Goal: Task Accomplishment & Management: Manage account settings

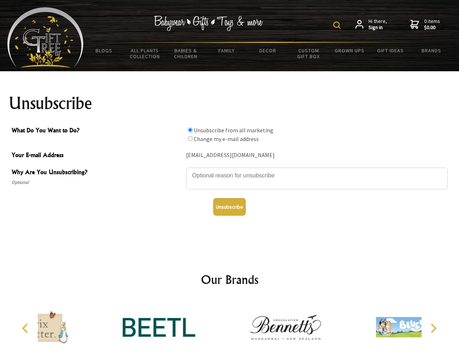
click at [338, 25] on img at bounding box center [336, 24] width 7 height 7
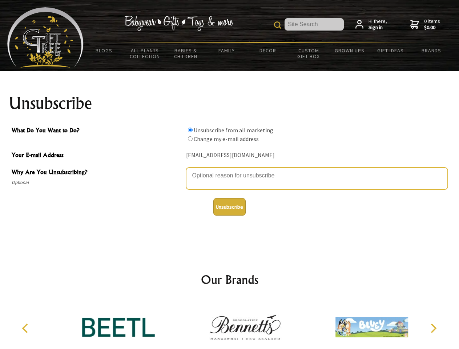
click at [230, 170] on textarea "Why Are You Unsubscribing?" at bounding box center [317, 179] width 262 height 22
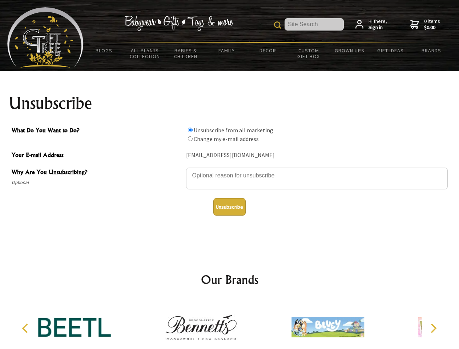
click at [190, 130] on input "What Do You Want to Do?" at bounding box center [190, 130] width 5 height 5
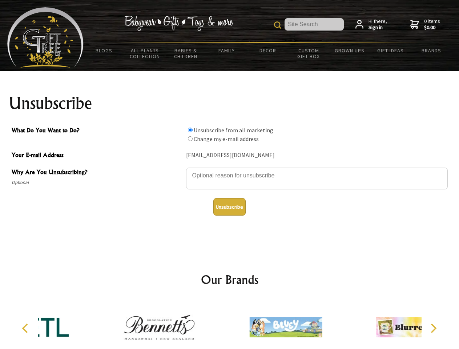
click at [190, 139] on input "What Do You Want to Do?" at bounding box center [190, 138] width 5 height 5
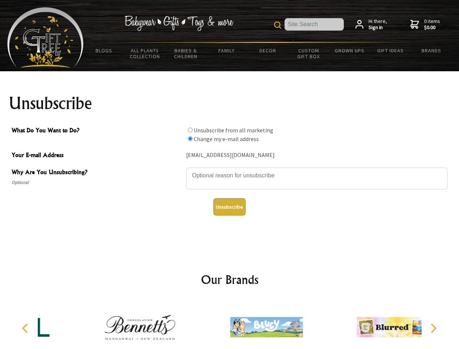
radio input "true"
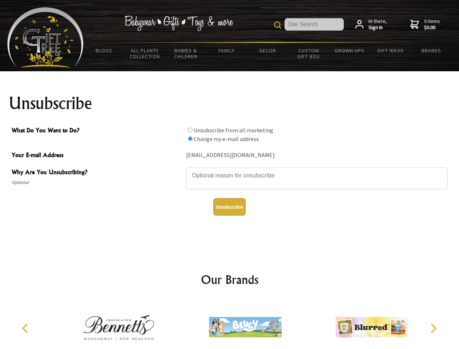
click at [229, 207] on button "Unsubscribe" at bounding box center [229, 206] width 32 height 17
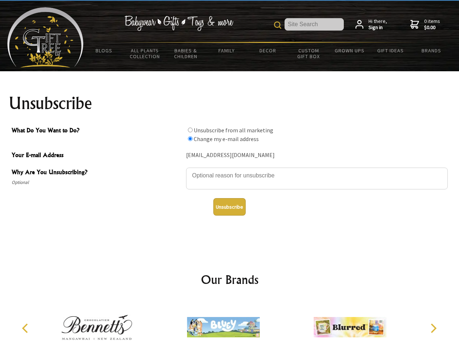
click at [230, 324] on img at bounding box center [223, 327] width 73 height 55
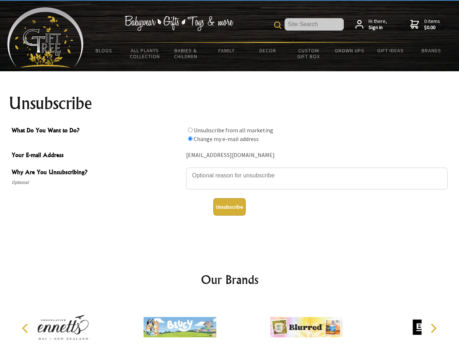
click at [26, 328] on icon "Previous" at bounding box center [25, 328] width 9 height 9
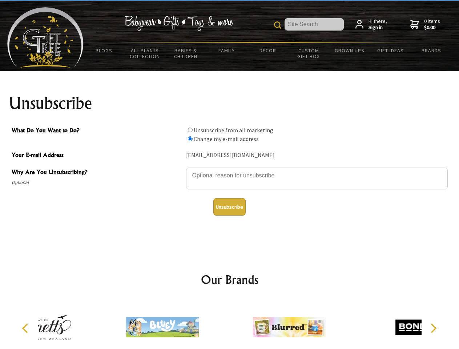
click at [433, 328] on icon "Next" at bounding box center [432, 328] width 9 height 9
